Goal: Task Accomplishment & Management: Use online tool/utility

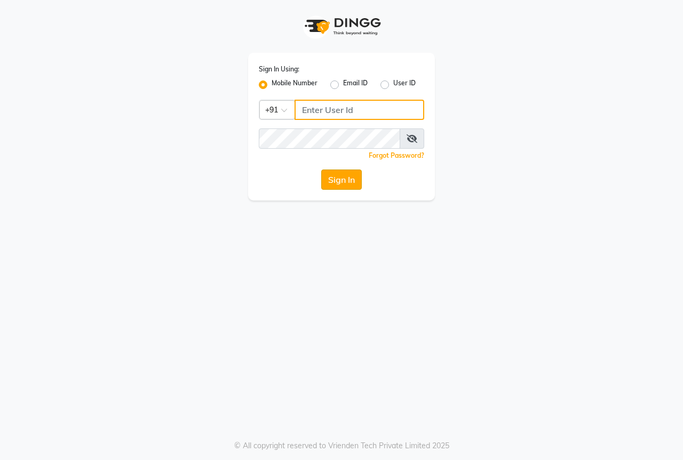
type input "9130066066"
click at [348, 175] on button "Sign In" at bounding box center [341, 180] width 41 height 20
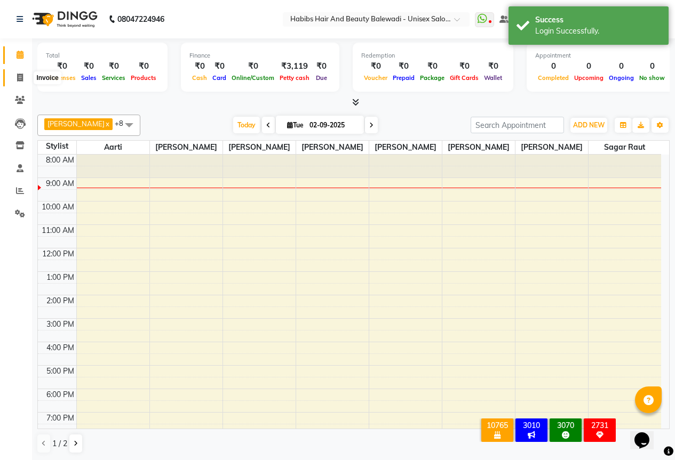
click at [20, 77] on icon at bounding box center [20, 78] width 6 height 8
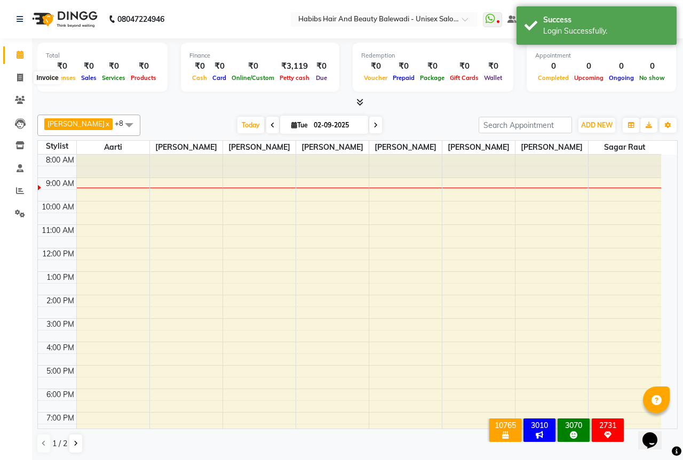
select select "5902"
select select "service"
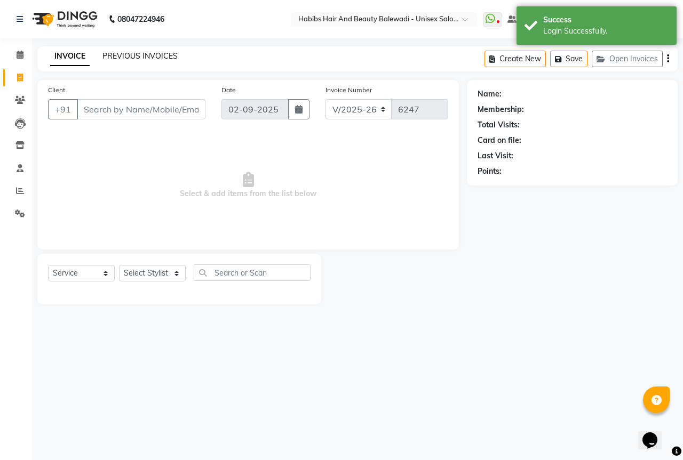
click at [117, 53] on link "PREVIOUS INVOICES" at bounding box center [139, 56] width 75 height 10
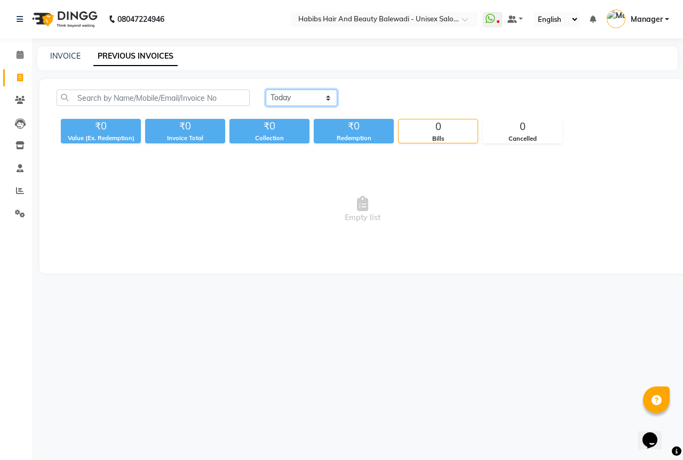
click at [322, 97] on select "Today Yesterday Custom Range" at bounding box center [301, 98] width 71 height 17
select select "yesterday"
click at [266, 90] on select "Today Yesterday Custom Range" at bounding box center [301, 98] width 71 height 17
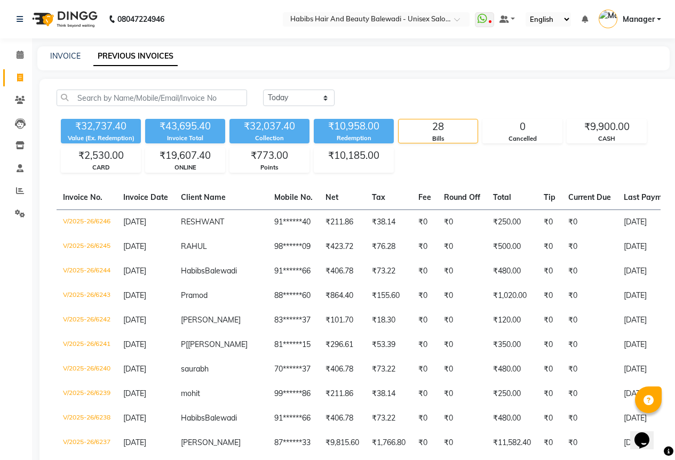
click at [454, 167] on div "₹32,737.40 Value (Ex. Redemption) ₹43,695.40 Invoice Total ₹32,037.40 Collectio…" at bounding box center [359, 144] width 604 height 58
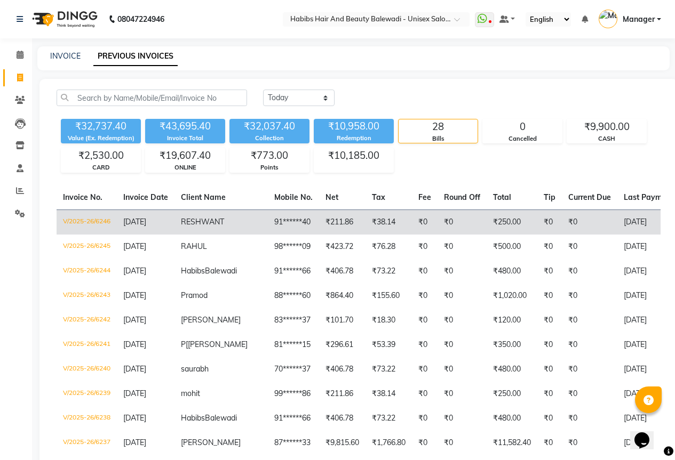
click at [214, 223] on span "RESHWANT" at bounding box center [202, 222] width 43 height 10
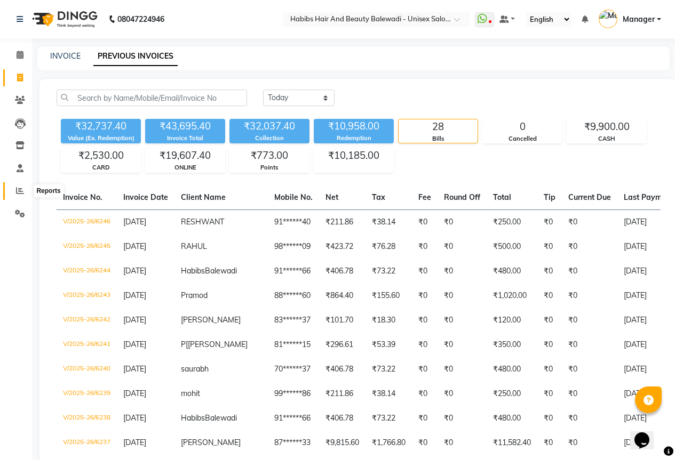
click at [18, 192] on icon at bounding box center [20, 191] width 8 height 8
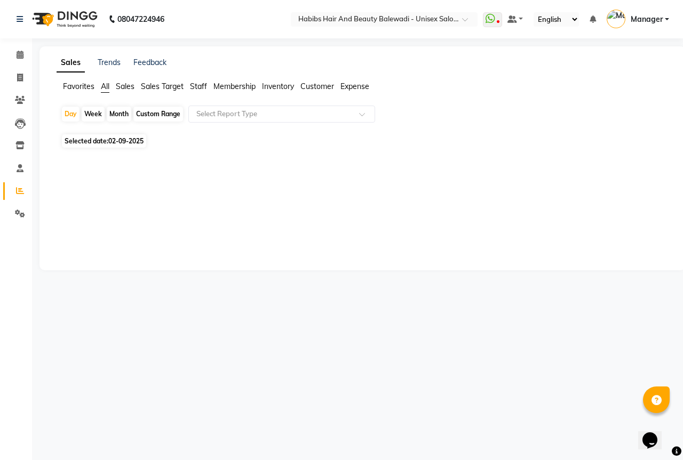
click at [132, 143] on span "02-09-2025" at bounding box center [125, 141] width 35 height 8
select select "9"
select select "2025"
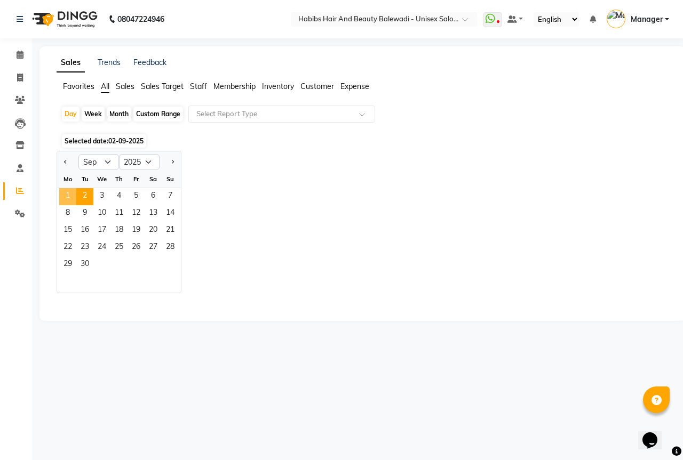
click at [71, 196] on span "1" at bounding box center [67, 196] width 17 height 17
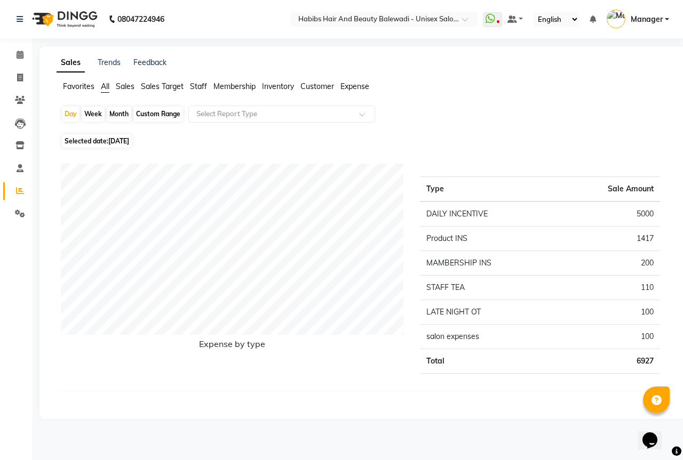
click at [347, 86] on span "Expense" at bounding box center [354, 87] width 29 height 10
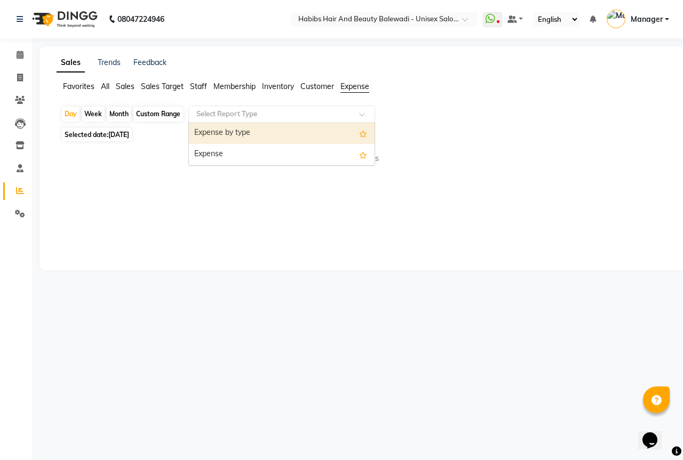
click at [276, 116] on input "text" at bounding box center [271, 114] width 154 height 11
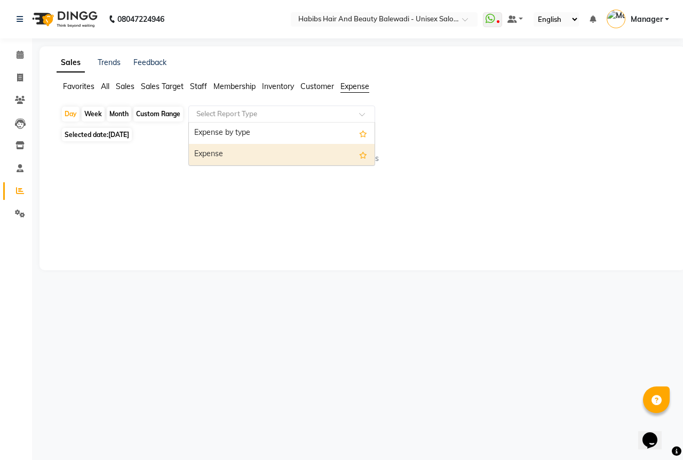
click at [262, 147] on div "Expense" at bounding box center [282, 154] width 186 height 21
select select "csv"
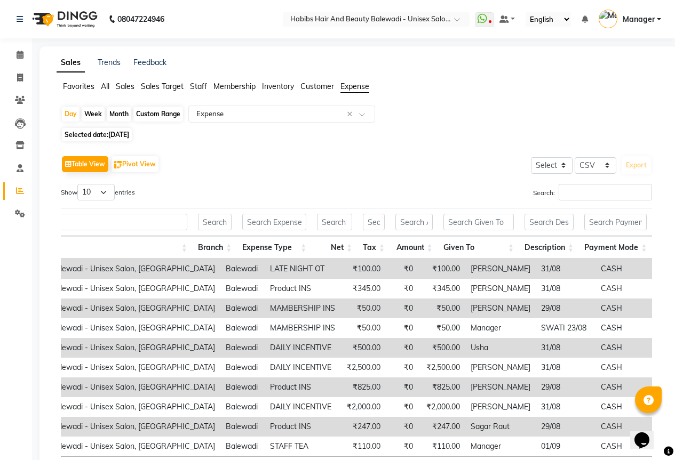
click at [107, 87] on span "All" at bounding box center [105, 87] width 9 height 10
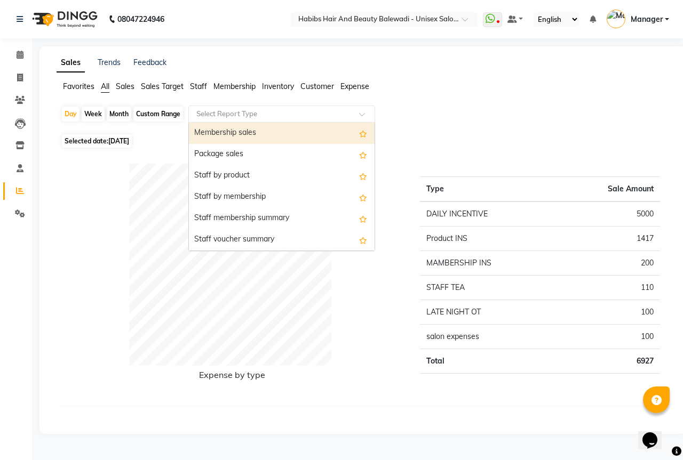
click at [228, 112] on input "text" at bounding box center [271, 114] width 154 height 11
click at [240, 133] on div "Membership sales" at bounding box center [282, 133] width 186 height 21
select select "csv"
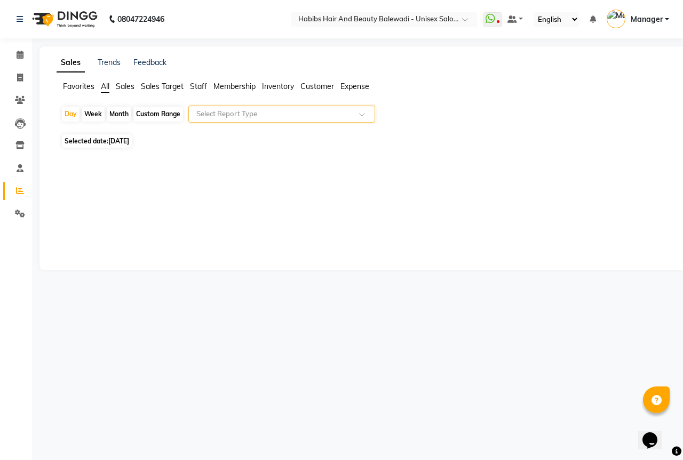
click at [269, 108] on div "Select Report Type" at bounding box center [281, 114] width 187 height 17
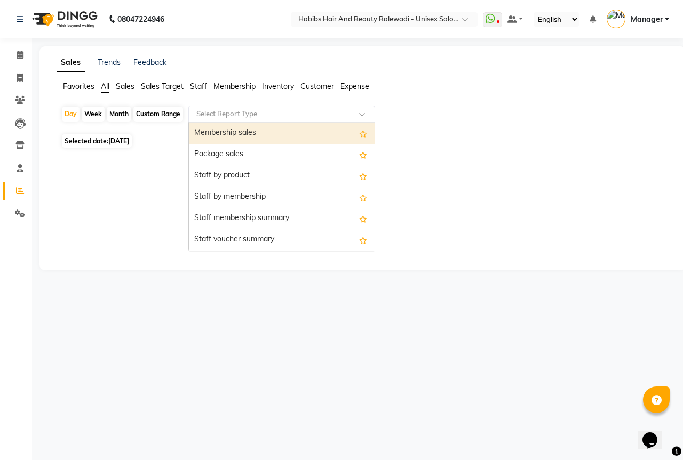
click at [250, 134] on div "Membership sales" at bounding box center [282, 133] width 186 height 21
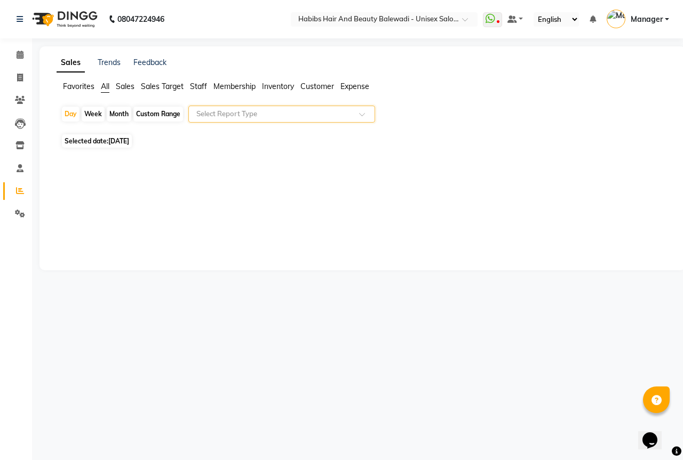
click at [294, 116] on input "text" at bounding box center [271, 114] width 154 height 11
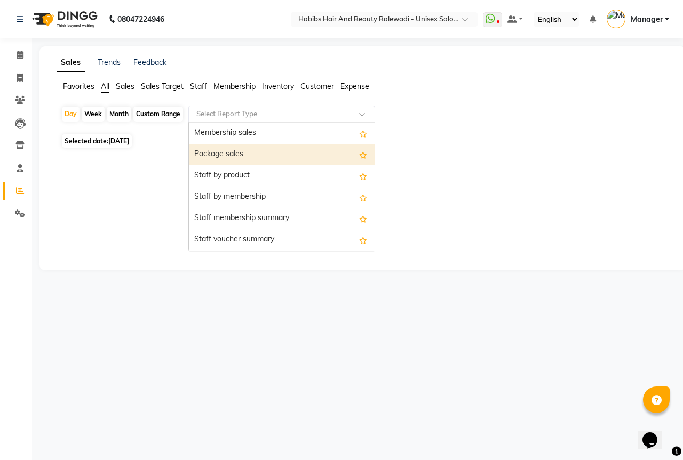
click at [238, 154] on div "Package sales" at bounding box center [282, 154] width 186 height 21
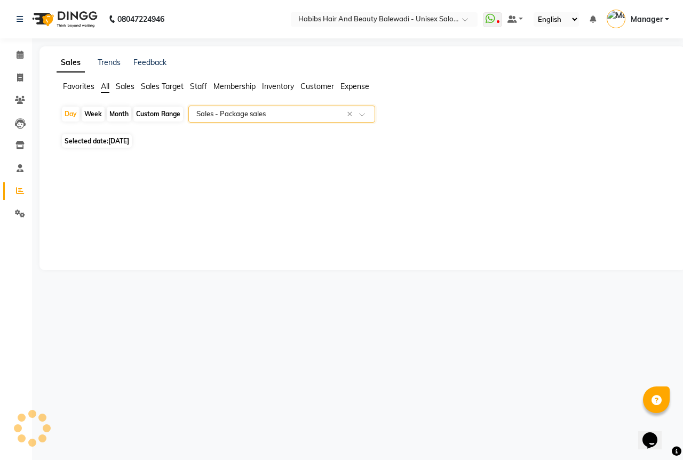
select select "csv"
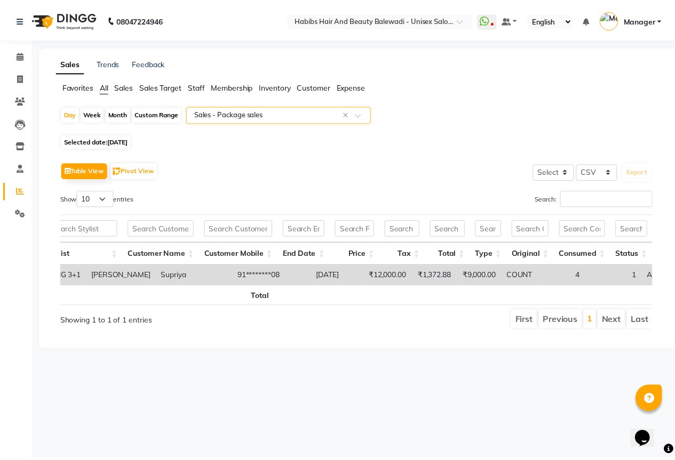
scroll to position [0, 444]
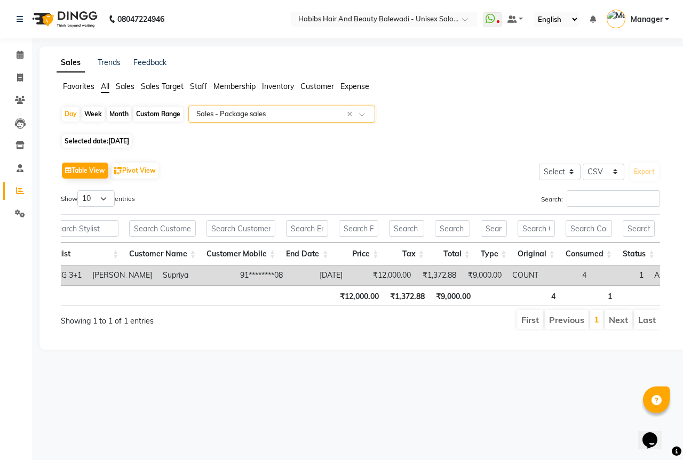
click at [344, 111] on input "text" at bounding box center [271, 114] width 154 height 11
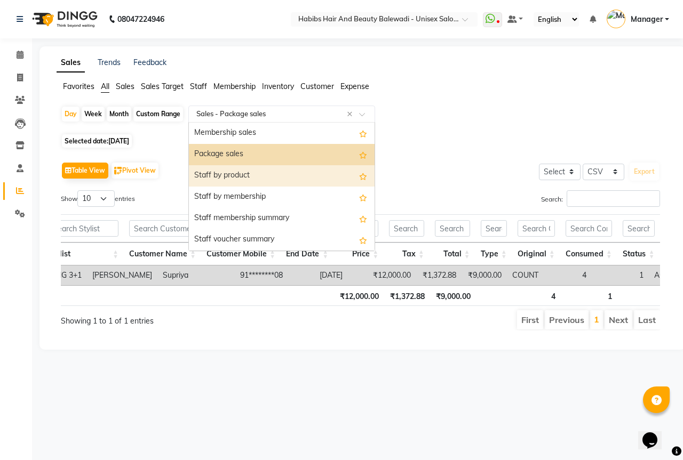
click at [246, 176] on div "Staff by product" at bounding box center [282, 175] width 186 height 21
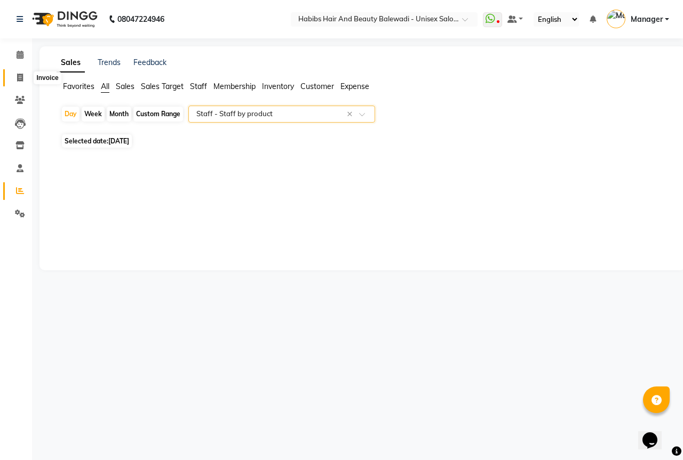
click at [18, 81] on icon at bounding box center [20, 78] width 6 height 8
select select "service"
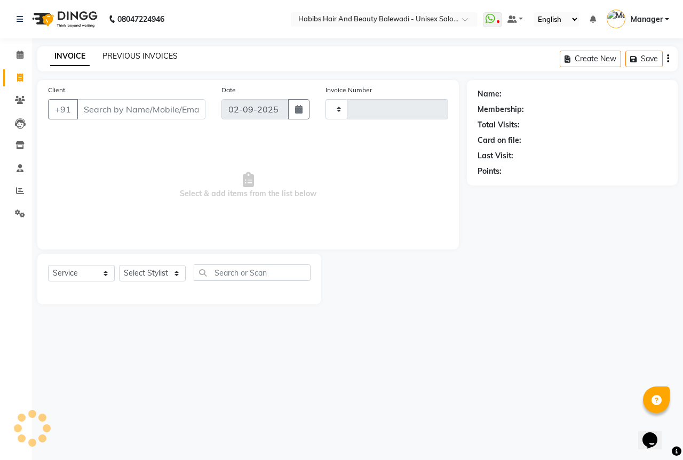
type input "6247"
select select "5902"
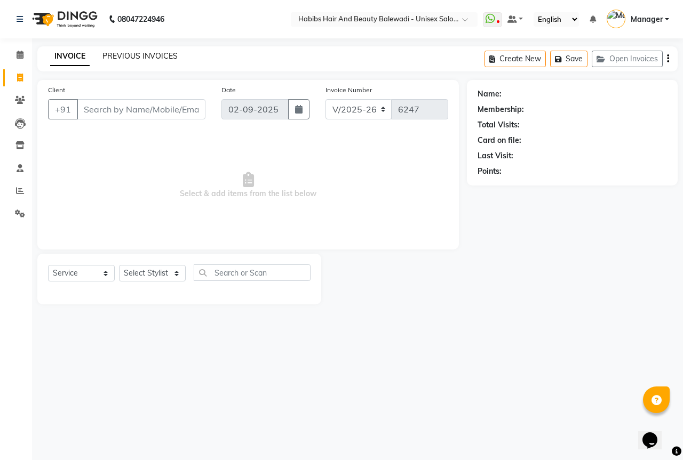
click at [148, 52] on link "PREVIOUS INVOICES" at bounding box center [139, 56] width 75 height 10
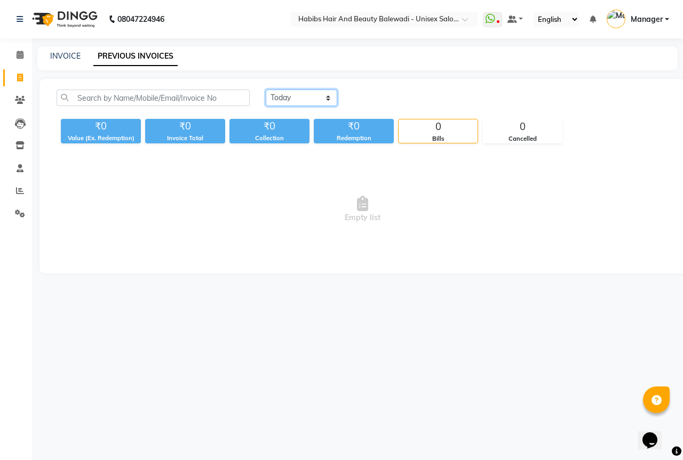
drag, startPoint x: 295, startPoint y: 93, endPoint x: 293, endPoint y: 106, distance: 13.0
click at [295, 93] on select "Today Yesterday Custom Range" at bounding box center [301, 98] width 71 height 17
select select "yesterday"
click at [266, 90] on select "Today Yesterday Custom Range" at bounding box center [301, 98] width 71 height 17
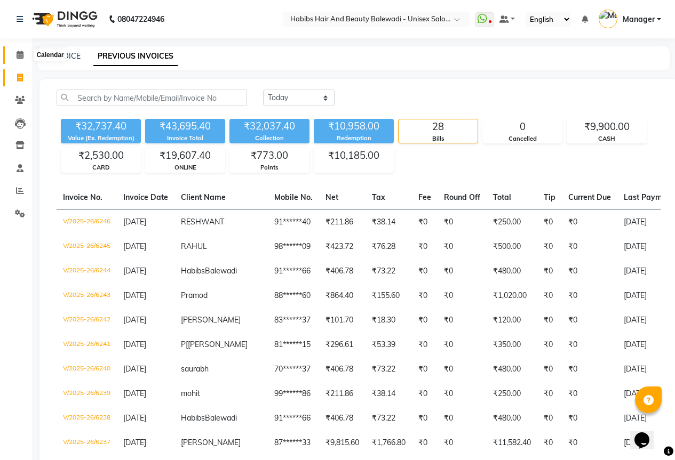
click at [20, 59] on span at bounding box center [20, 55] width 19 height 12
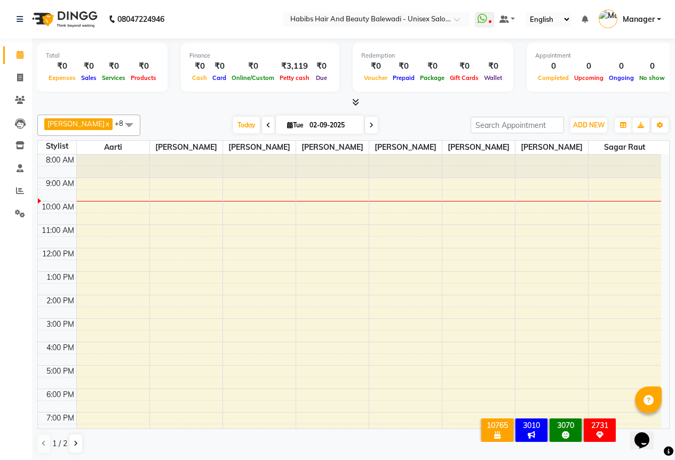
click at [262, 129] on span at bounding box center [268, 125] width 13 height 17
type input "[DATE]"
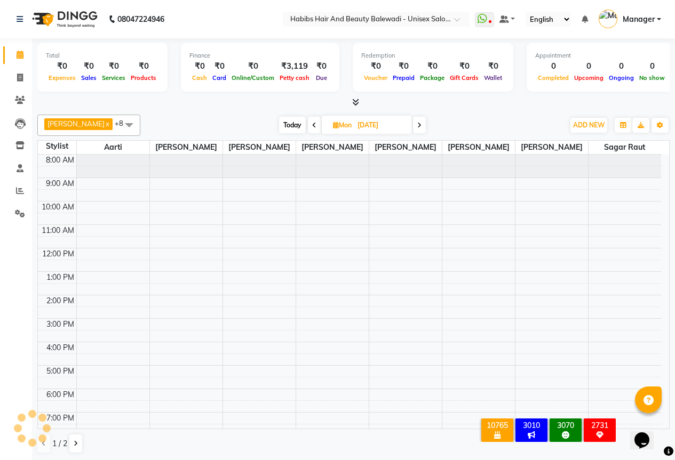
scroll to position [24, 0]
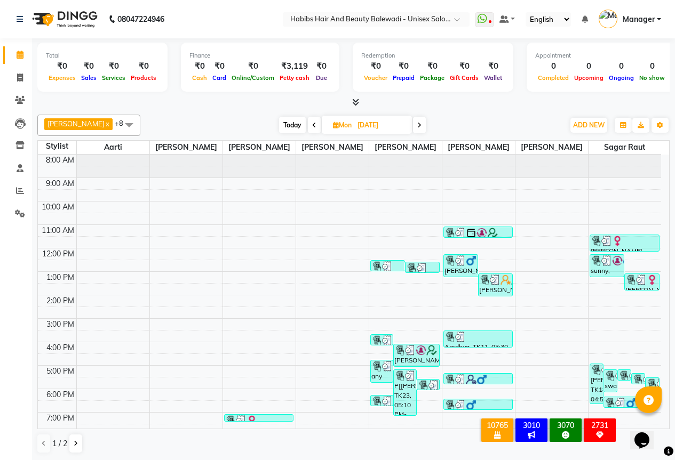
click at [413, 124] on span at bounding box center [419, 125] width 13 height 17
type input "02-09-2025"
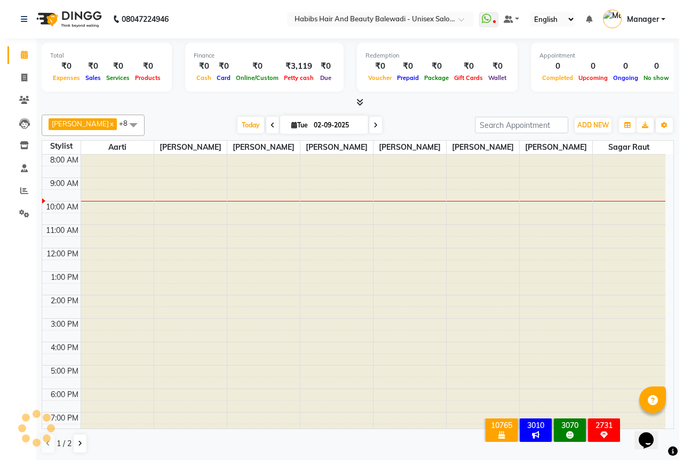
scroll to position [24, 0]
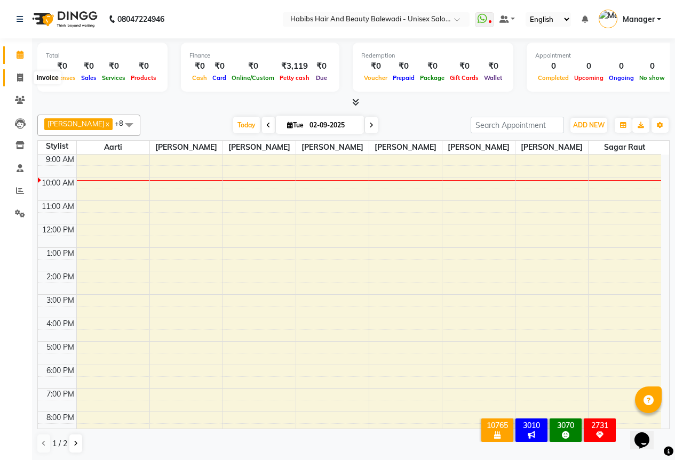
click at [20, 74] on icon at bounding box center [20, 78] width 6 height 8
select select "service"
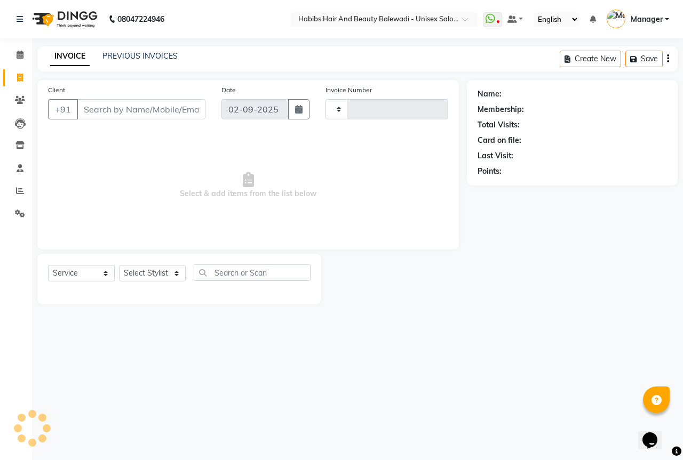
type input "6247"
select select "5902"
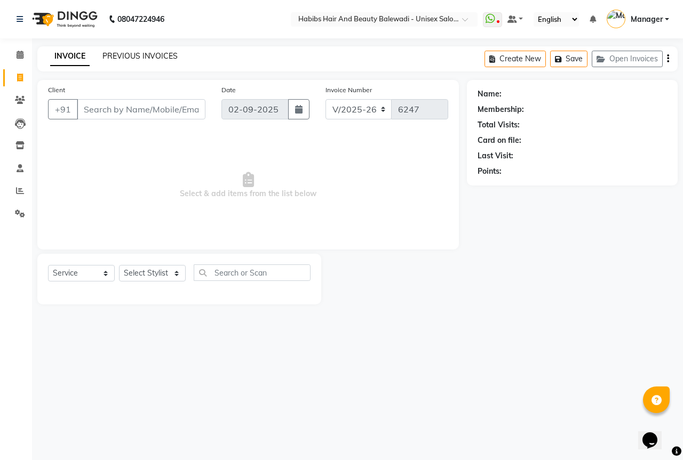
click at [165, 55] on link "PREVIOUS INVOICES" at bounding box center [139, 56] width 75 height 10
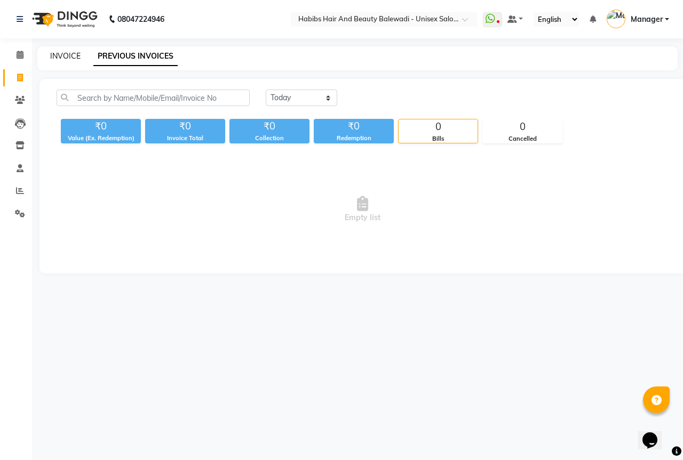
click at [65, 57] on link "INVOICE" at bounding box center [65, 56] width 30 height 10
select select "5902"
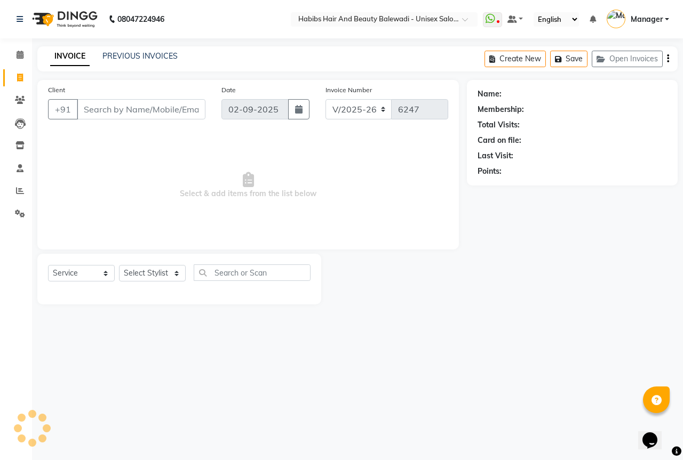
select select "package"
